Goal: Task Accomplishment & Management: Manage account settings

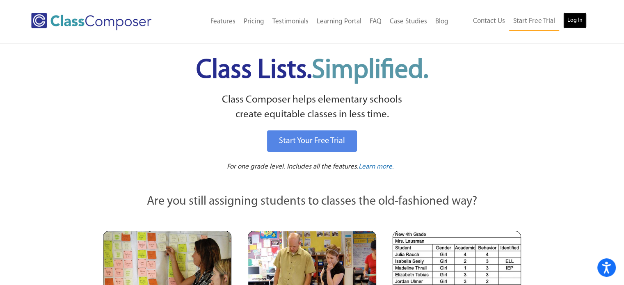
click at [568, 21] on link "Log In" at bounding box center [574, 20] width 23 height 16
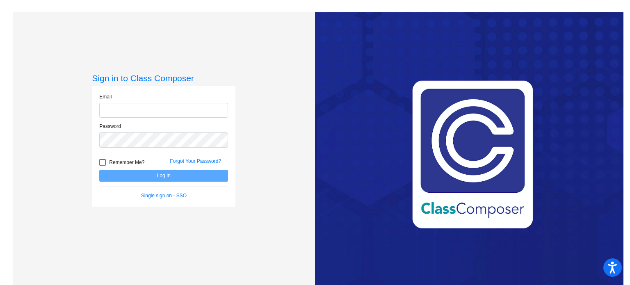
type input "[EMAIL_ADDRESS][DOMAIN_NAME]"
click at [180, 177] on button "Log In" at bounding box center [163, 176] width 129 height 12
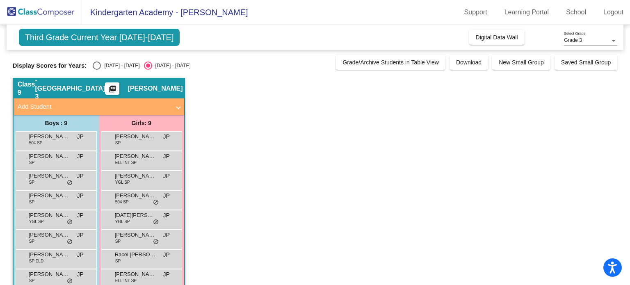
click at [100, 65] on div "Select an option" at bounding box center [97, 66] width 8 height 8
click at [97, 70] on input "[DATE] - [DATE]" at bounding box center [96, 70] width 0 height 0
radio input "true"
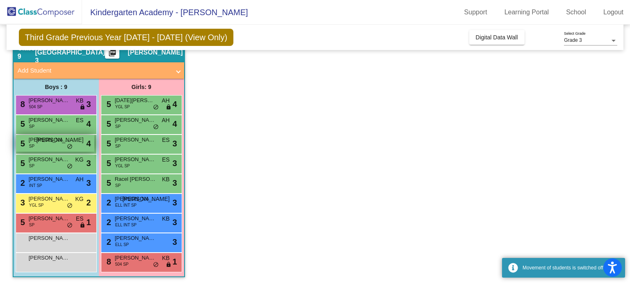
scroll to position [36, 0]
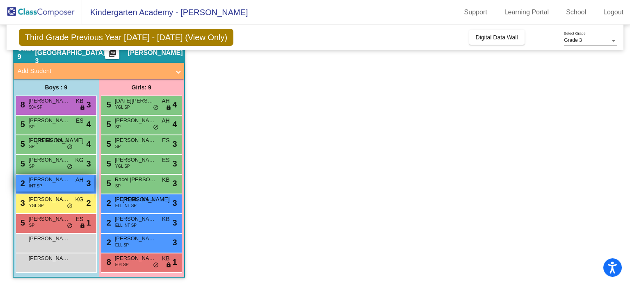
click at [66, 185] on div "2 [PERSON_NAME] INT SP AH lock do_not_disturb_alt 3" at bounding box center [55, 183] width 78 height 17
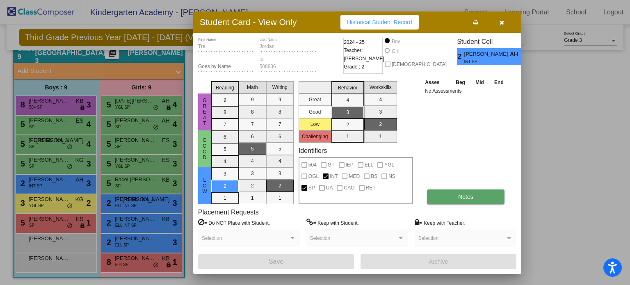
click at [437, 202] on button "Notes" at bounding box center [466, 196] width 78 height 15
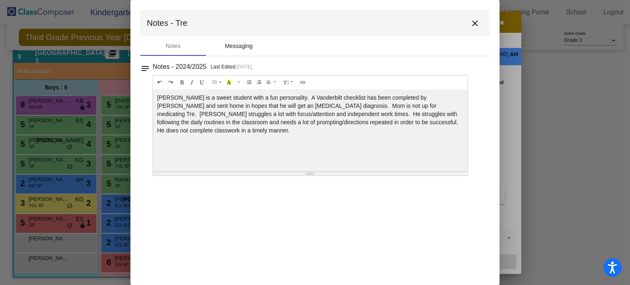
click at [232, 44] on div "Messaging" at bounding box center [239, 46] width 28 height 9
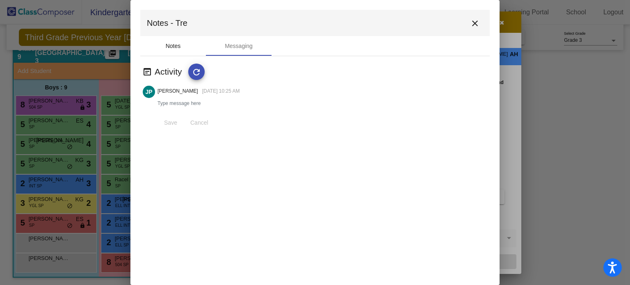
click at [182, 47] on div "Notes" at bounding box center [173, 46] width 66 height 20
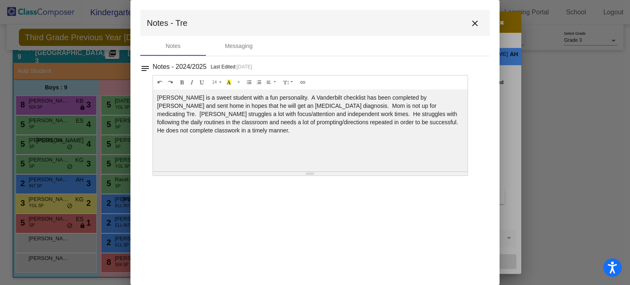
click at [477, 23] on mat-icon "close" at bounding box center [475, 23] width 10 height 10
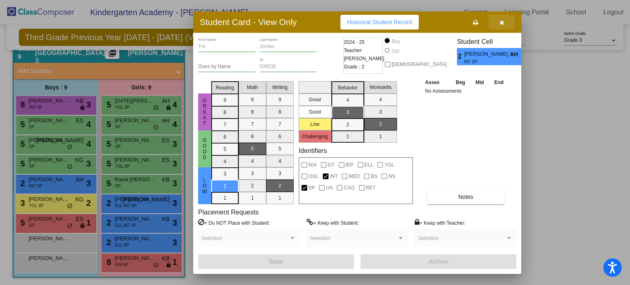
click at [505, 21] on button "button" at bounding box center [501, 22] width 26 height 15
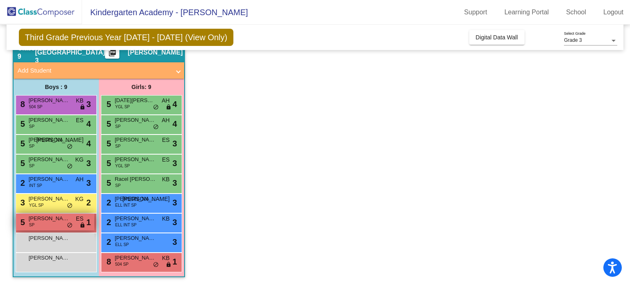
scroll to position [35, 0]
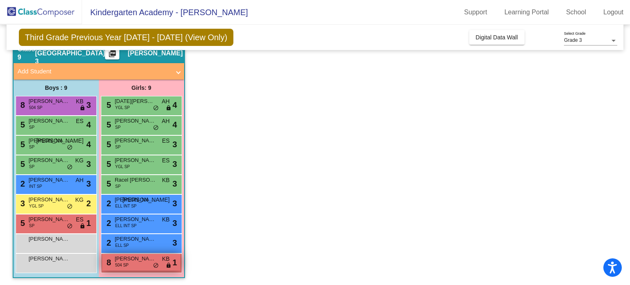
click at [122, 257] on span "[PERSON_NAME]" at bounding box center [135, 259] width 41 height 8
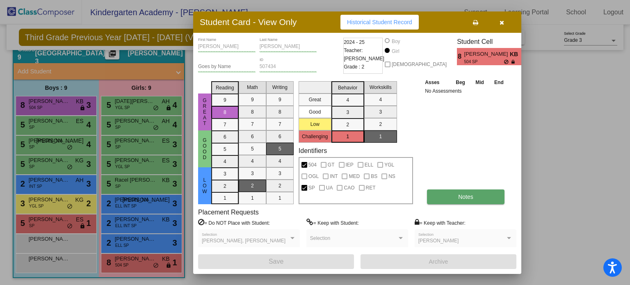
click at [452, 195] on button "Notes" at bounding box center [466, 196] width 78 height 15
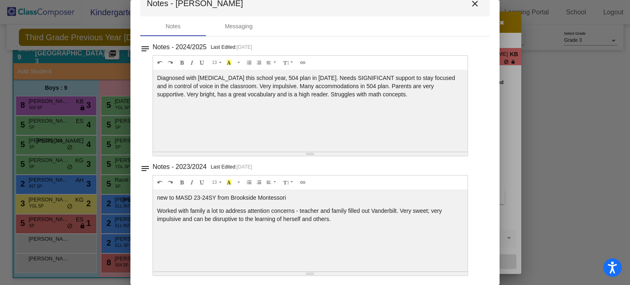
scroll to position [18, 0]
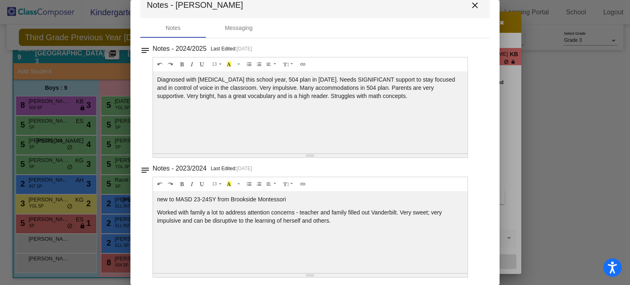
click at [470, 6] on mat-icon "close" at bounding box center [475, 5] width 10 height 10
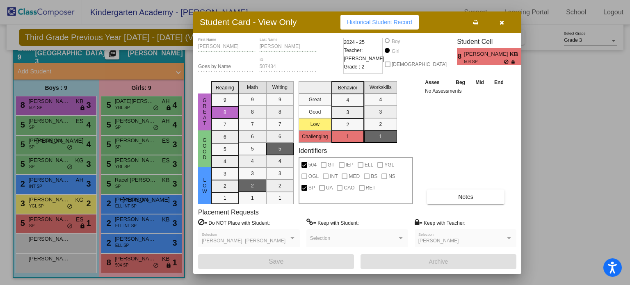
click at [503, 24] on icon "button" at bounding box center [502, 23] width 5 height 6
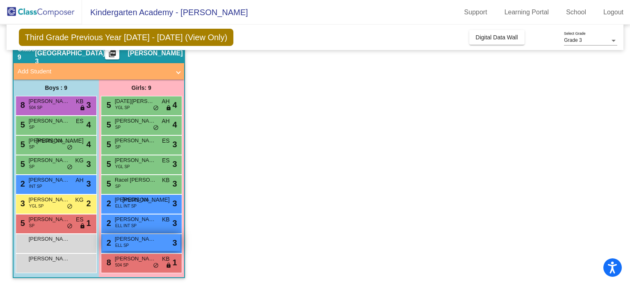
click at [133, 242] on span "[PERSON_NAME]" at bounding box center [135, 239] width 41 height 8
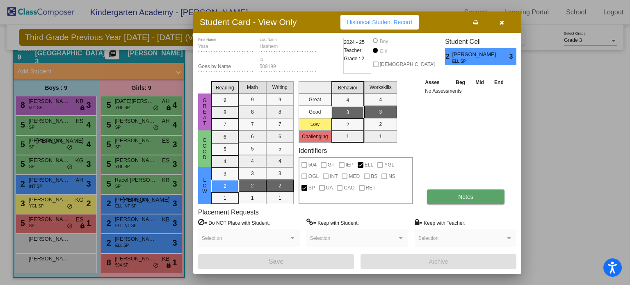
click at [446, 190] on button "Notes" at bounding box center [466, 196] width 78 height 15
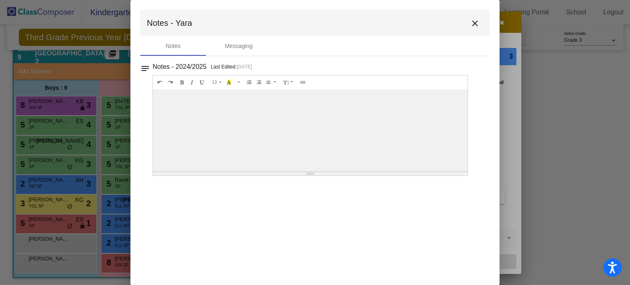
click at [475, 24] on mat-icon "close" at bounding box center [475, 23] width 10 height 10
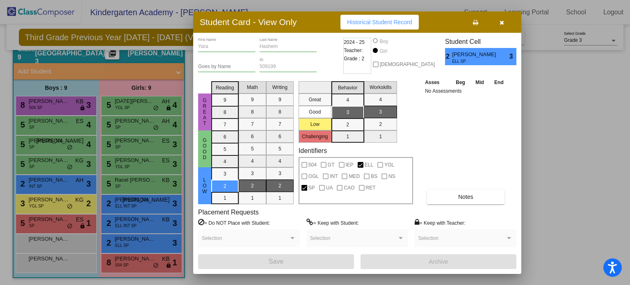
click at [504, 21] on button "button" at bounding box center [501, 22] width 26 height 15
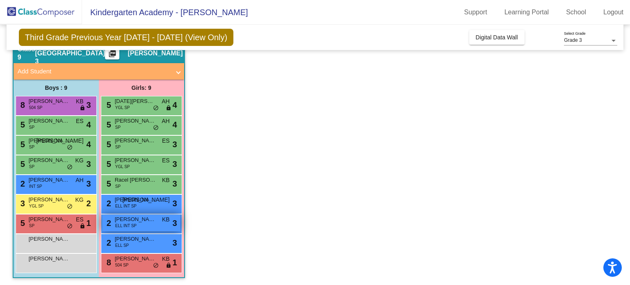
click at [135, 226] on span "ELL INT SP" at bounding box center [125, 226] width 21 height 6
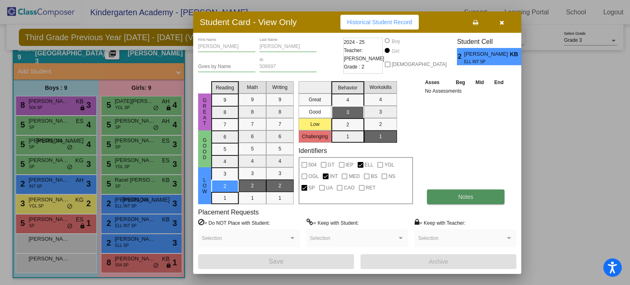
click at [459, 189] on button "Notes" at bounding box center [466, 196] width 78 height 15
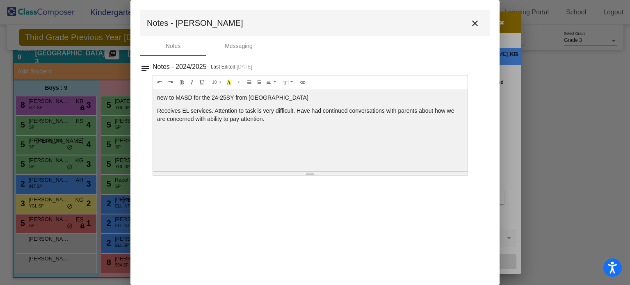
click at [471, 25] on mat-icon "close" at bounding box center [475, 23] width 10 height 10
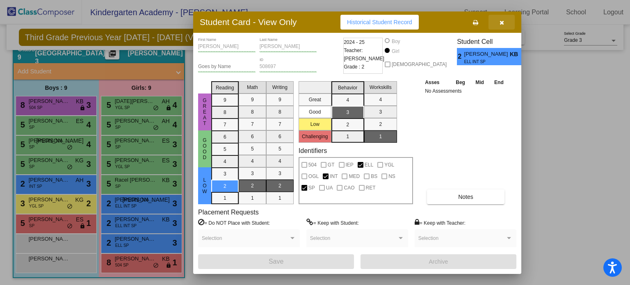
click at [504, 24] on button "button" at bounding box center [501, 22] width 26 height 15
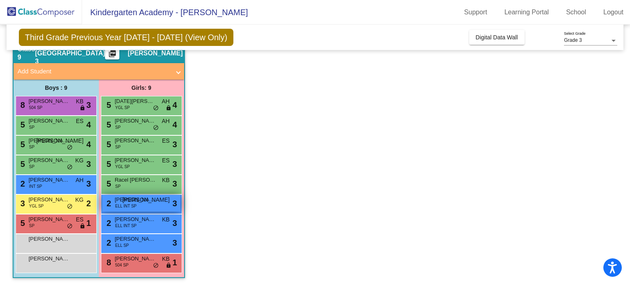
click at [128, 205] on span "ELL INT SP" at bounding box center [125, 206] width 21 height 6
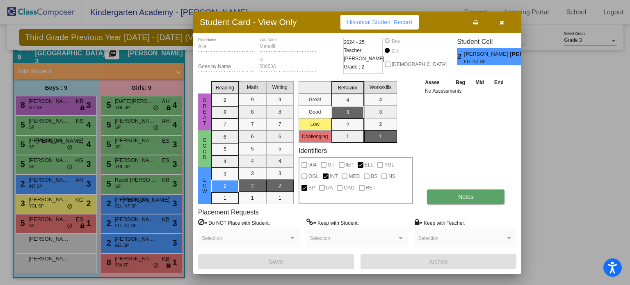
click at [447, 193] on button "Notes" at bounding box center [466, 196] width 78 height 15
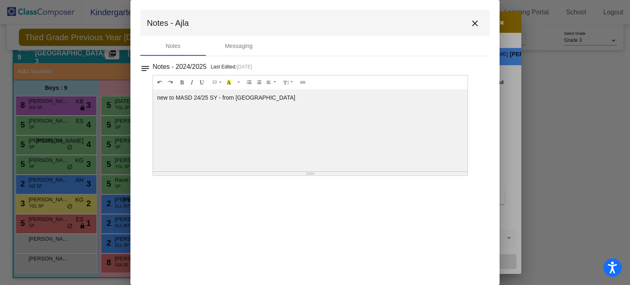
click at [479, 21] on mat-icon "close" at bounding box center [475, 23] width 10 height 10
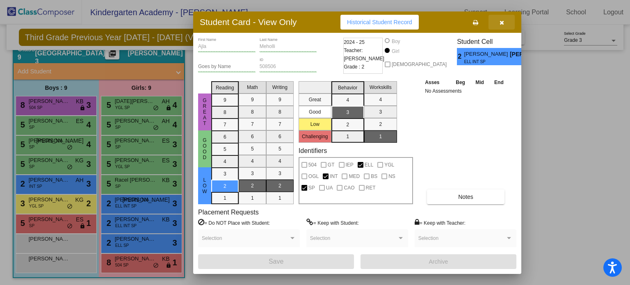
click at [495, 24] on button "button" at bounding box center [501, 22] width 26 height 15
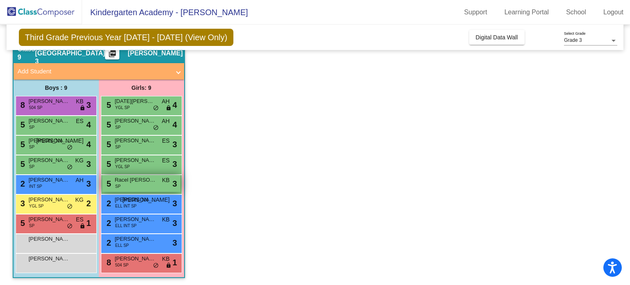
click at [118, 180] on span "Racel [PERSON_NAME]" at bounding box center [135, 180] width 41 height 8
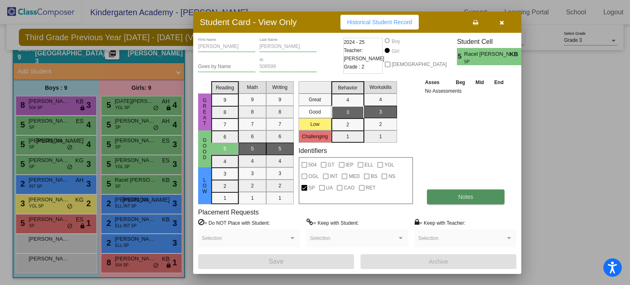
click at [444, 195] on button "Notes" at bounding box center [466, 196] width 78 height 15
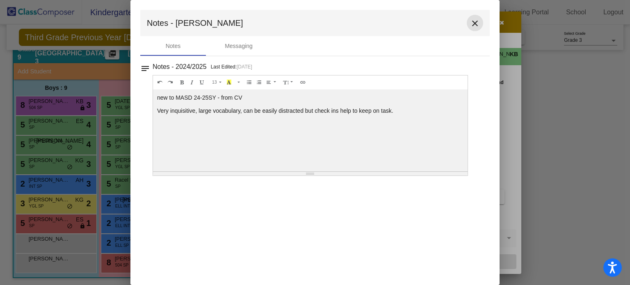
click at [474, 23] on mat-icon "close" at bounding box center [475, 23] width 10 height 10
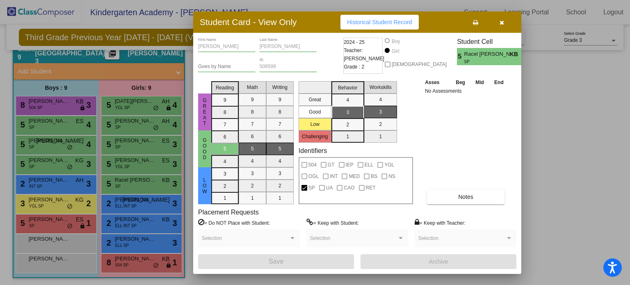
click at [501, 20] on icon "button" at bounding box center [502, 23] width 5 height 6
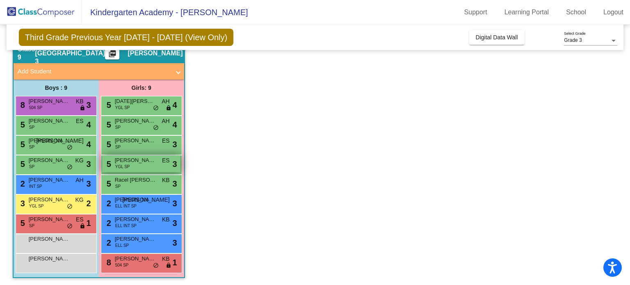
click at [128, 155] on div "5 [PERSON_NAME] YGL SP ES lock do_not_disturb_alt 3" at bounding box center [141, 163] width 78 height 17
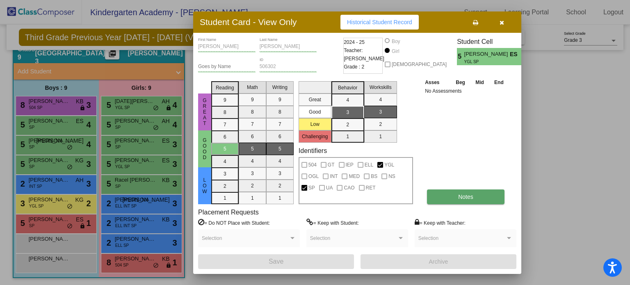
click at [467, 198] on span "Notes" at bounding box center [465, 197] width 15 height 7
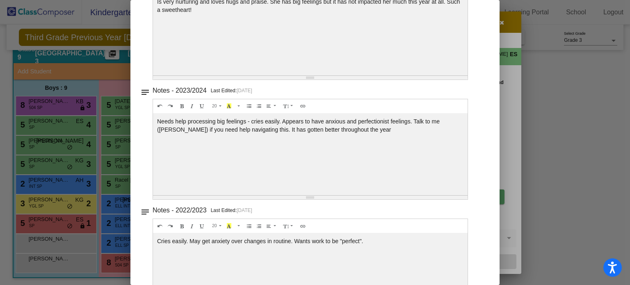
scroll to position [0, 0]
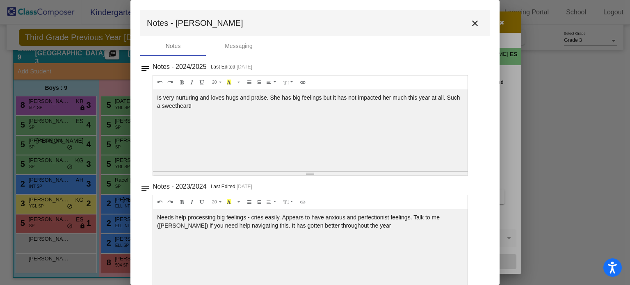
click at [477, 18] on button "close" at bounding box center [475, 23] width 16 height 16
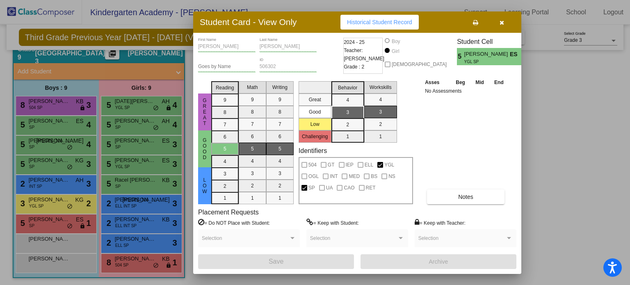
click at [498, 18] on button "button" at bounding box center [501, 22] width 26 height 15
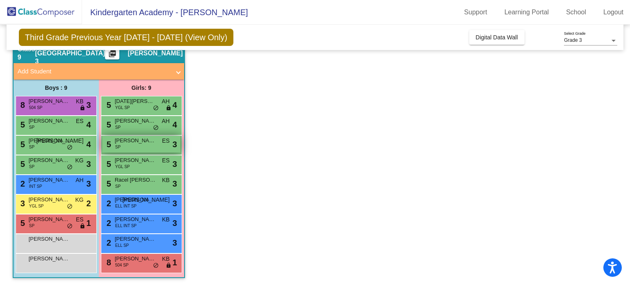
click at [133, 145] on div "5 [PERSON_NAME] ES lock do_not_disturb_alt 3" at bounding box center [141, 144] width 78 height 17
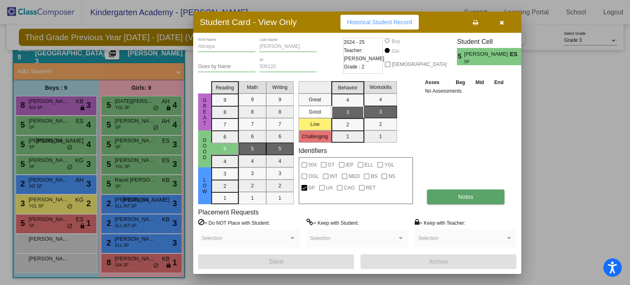
click at [462, 190] on button "Notes" at bounding box center [466, 196] width 78 height 15
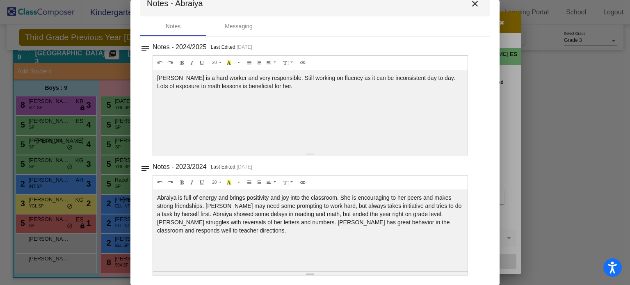
scroll to position [19, 0]
click at [471, 6] on mat-icon "close" at bounding box center [475, 4] width 10 height 10
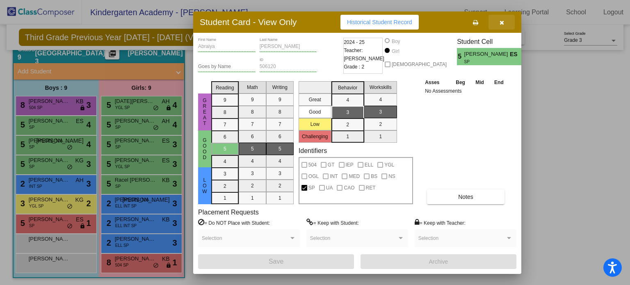
click at [500, 23] on icon "button" at bounding box center [502, 23] width 5 height 6
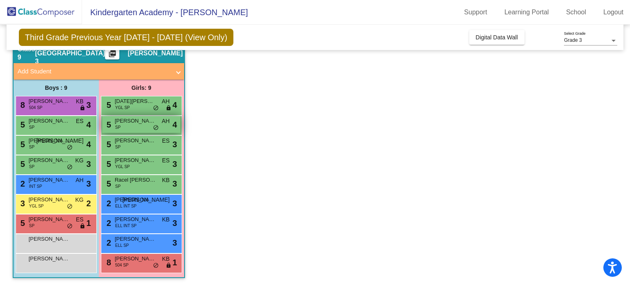
click at [111, 123] on div "5 [PERSON_NAME] SP AH lock do_not_disturb_alt 4" at bounding box center [141, 124] width 78 height 17
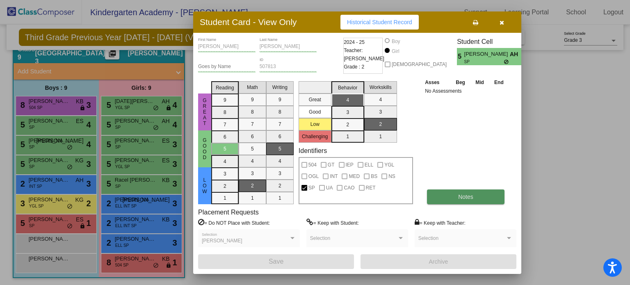
click at [458, 197] on span "Notes" at bounding box center [465, 197] width 15 height 7
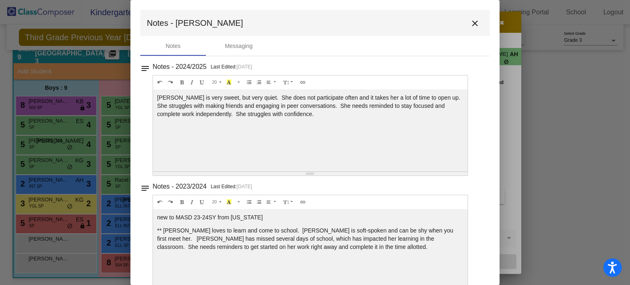
click at [477, 27] on button "close" at bounding box center [475, 23] width 16 height 16
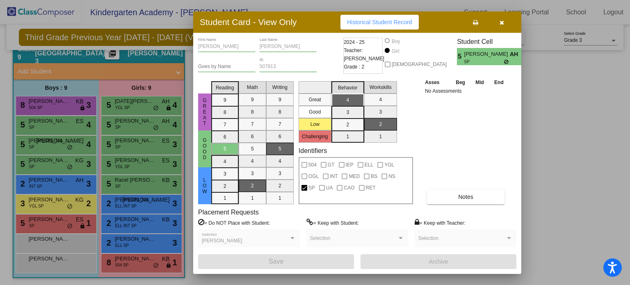
click at [500, 23] on icon "button" at bounding box center [502, 23] width 5 height 6
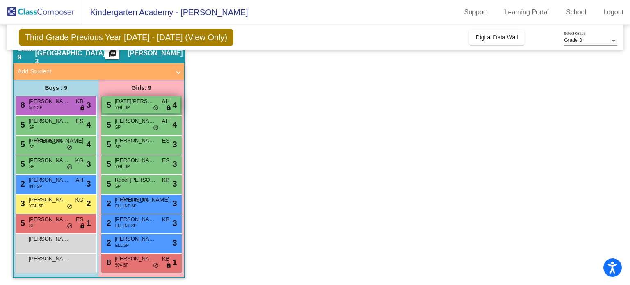
click at [127, 109] on span "YGL SP" at bounding box center [122, 108] width 15 height 6
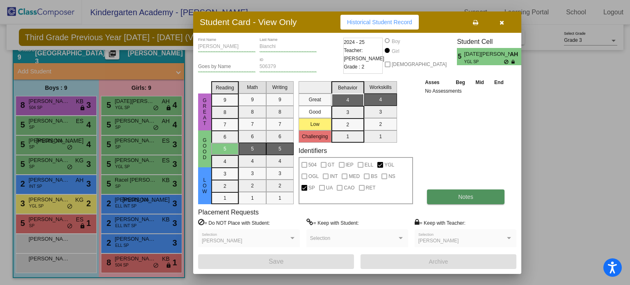
click at [463, 201] on button "Notes" at bounding box center [466, 196] width 78 height 15
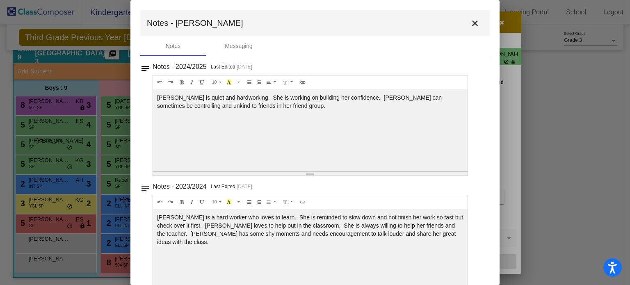
click at [476, 21] on mat-icon "close" at bounding box center [475, 23] width 10 height 10
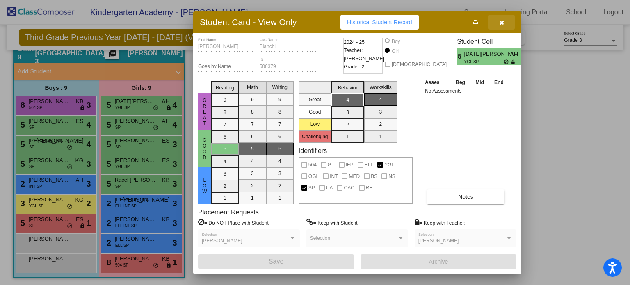
click at [500, 21] on icon "button" at bounding box center [502, 23] width 5 height 6
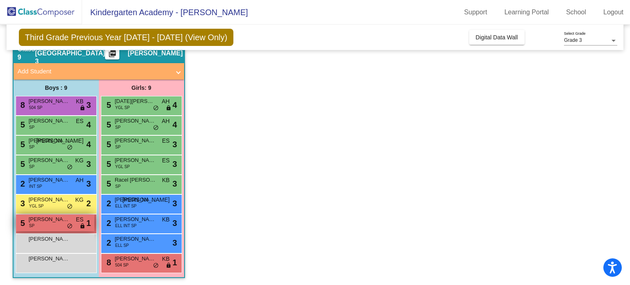
click at [36, 225] on div "5 [PERSON_NAME] SP ES lock do_not_disturb_alt 1" at bounding box center [55, 222] width 78 height 17
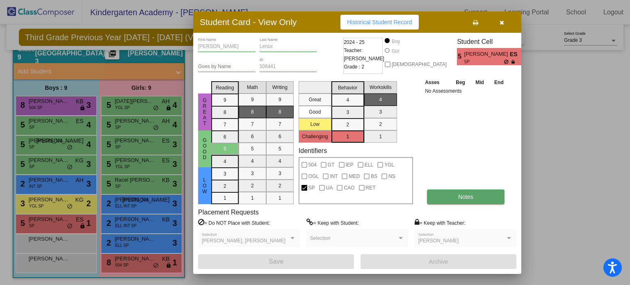
click at [454, 195] on button "Notes" at bounding box center [466, 196] width 78 height 15
